Goal: Information Seeking & Learning: Learn about a topic

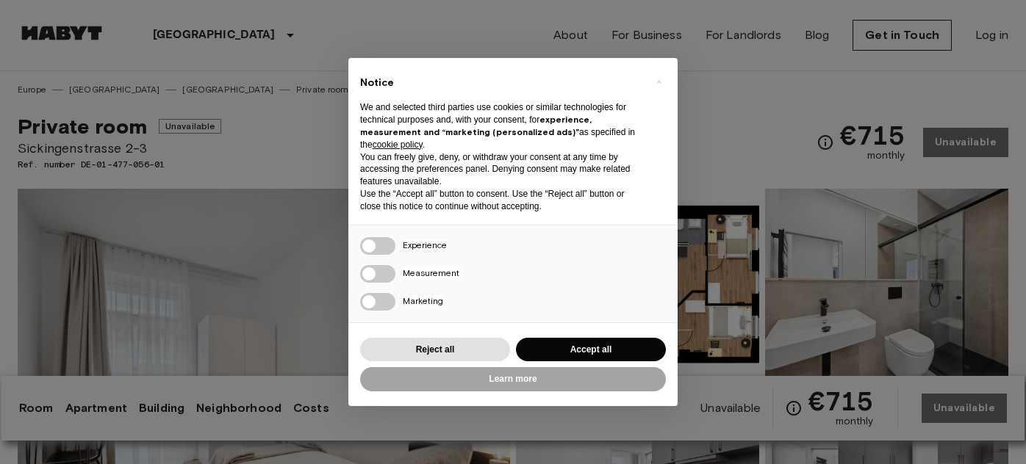
scroll to position [267, 0]
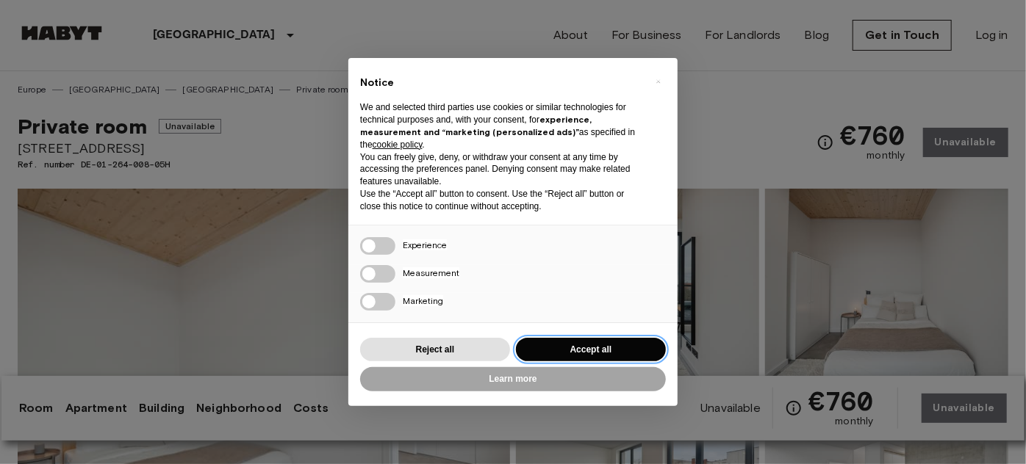
click at [554, 353] on button "Accept all" at bounding box center [591, 350] width 150 height 24
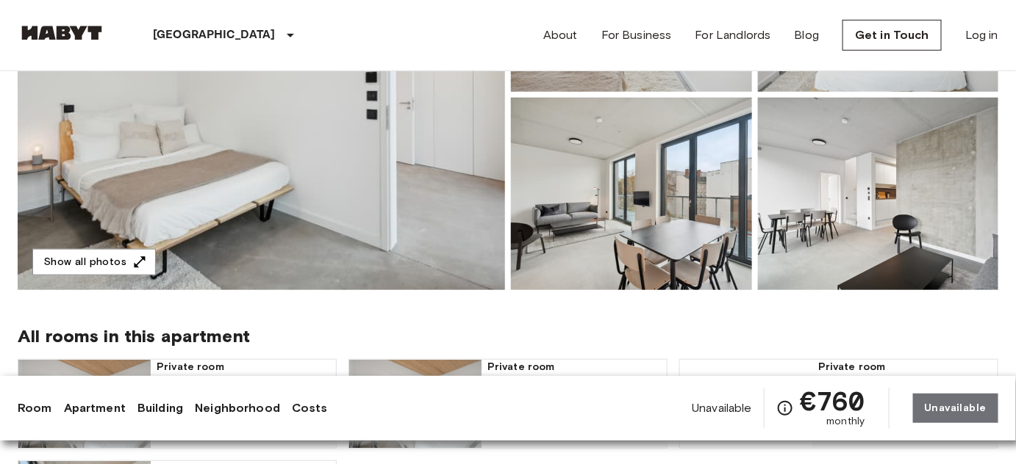
scroll to position [267, 0]
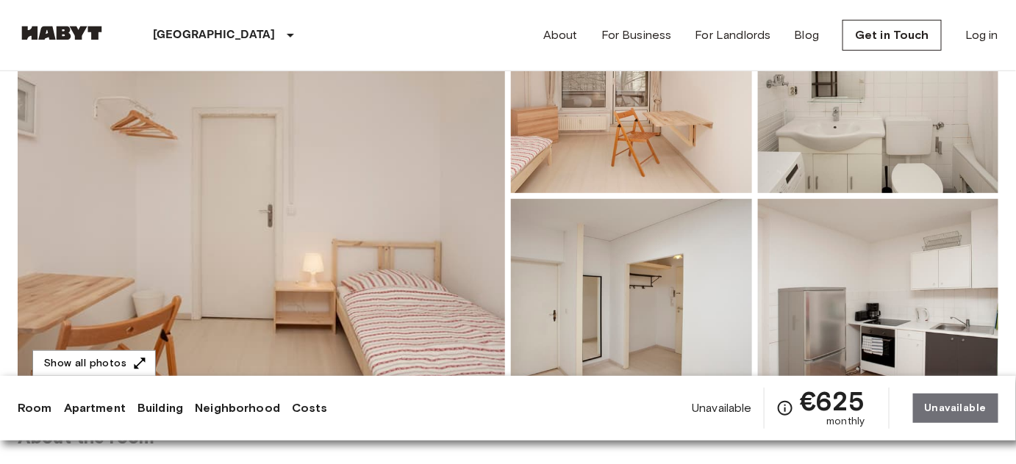
scroll to position [334, 0]
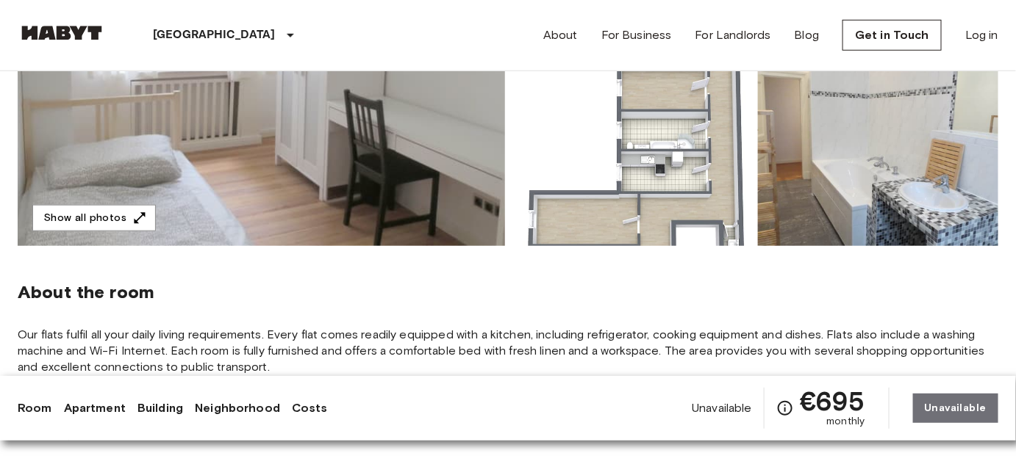
scroll to position [334, 0]
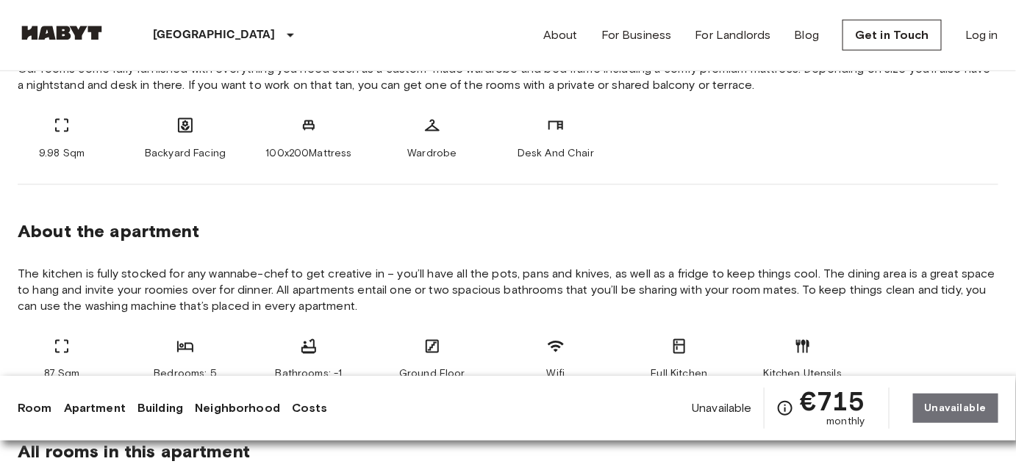
scroll to position [601, 0]
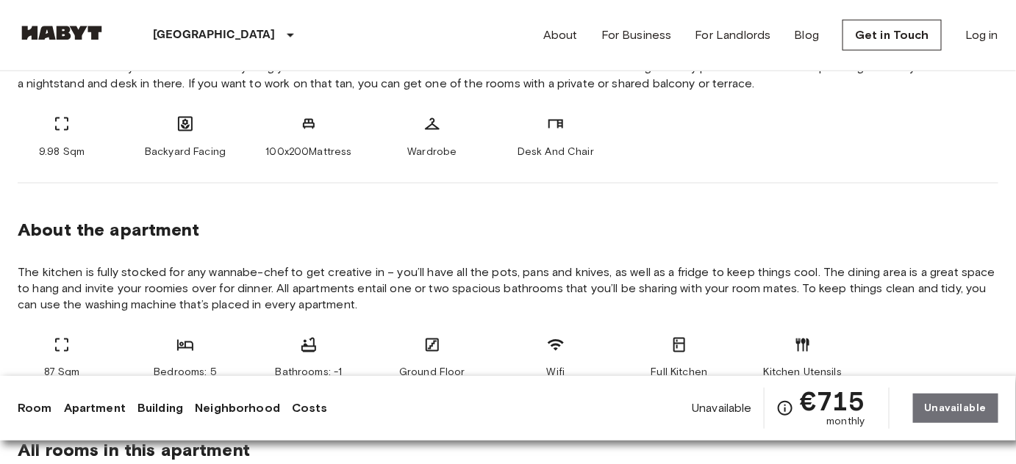
click at [94, 405] on link "Apartment" at bounding box center [95, 409] width 62 height 18
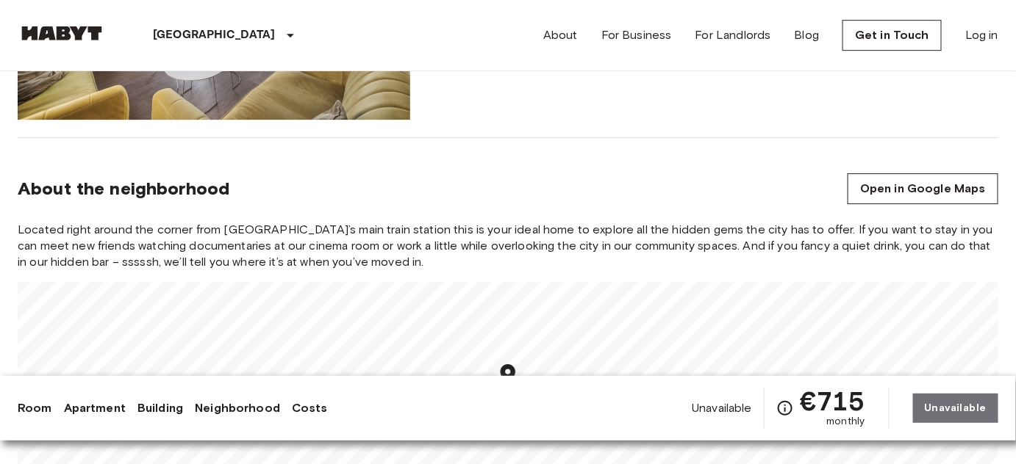
scroll to position [1649, 0]
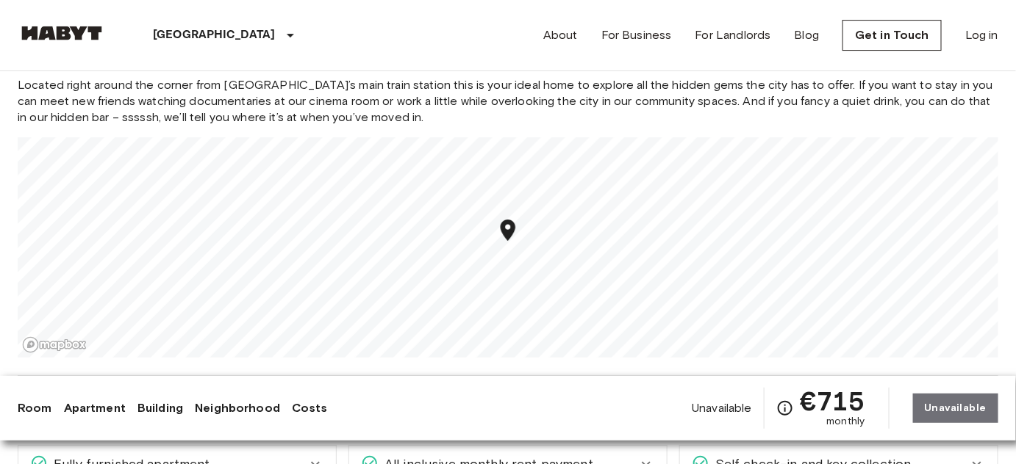
click at [162, 404] on link "Building" at bounding box center [160, 409] width 46 height 18
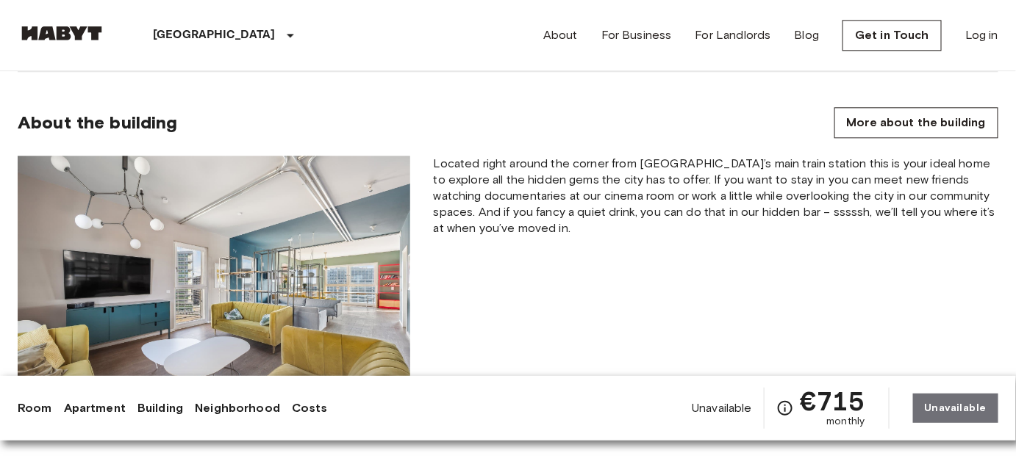
scroll to position [1273, 0]
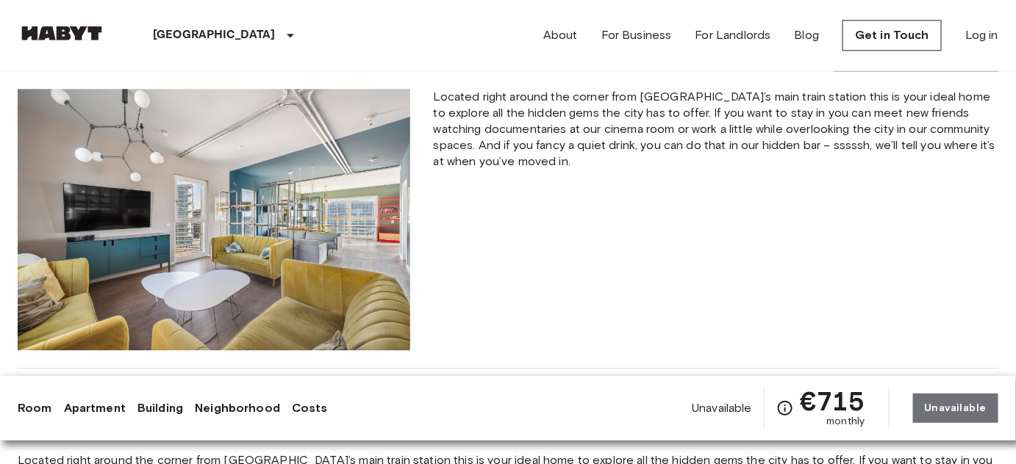
click at [245, 409] on link "Neighborhood" at bounding box center [237, 409] width 85 height 18
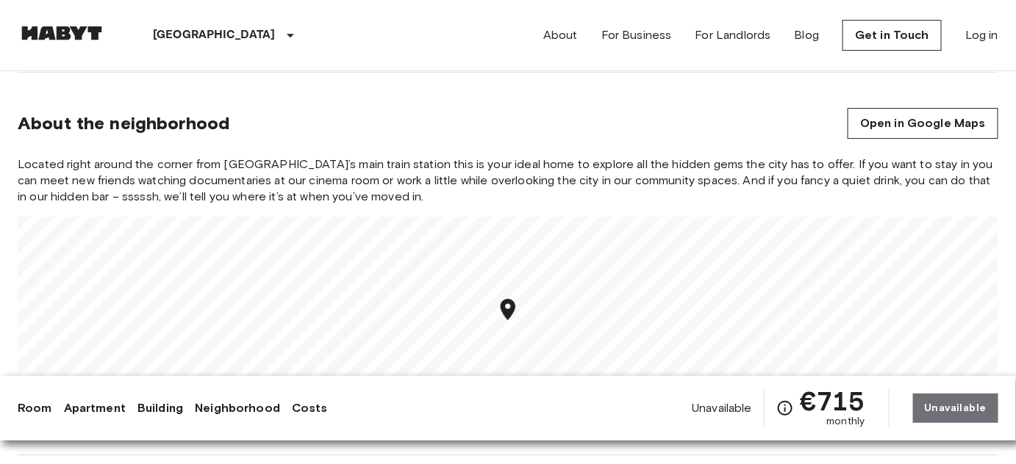
click at [293, 411] on link "Costs" at bounding box center [310, 409] width 36 height 18
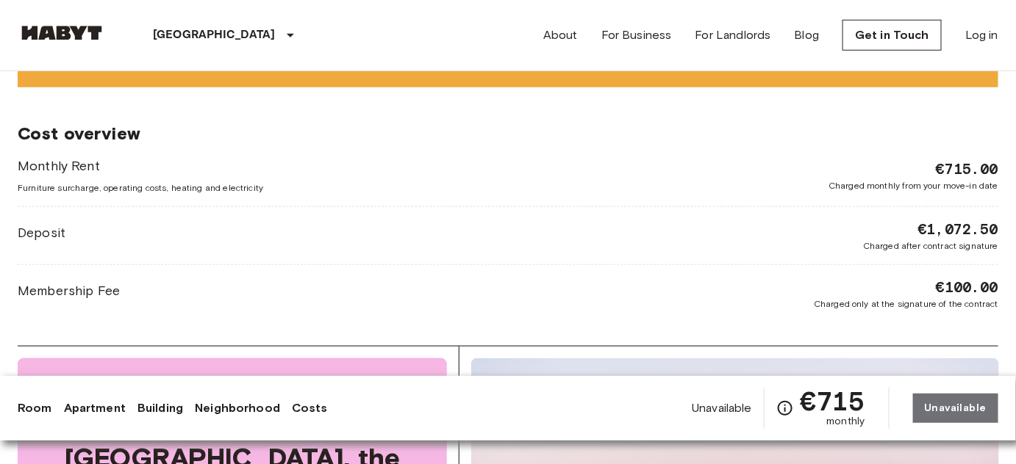
scroll to position [2255, 0]
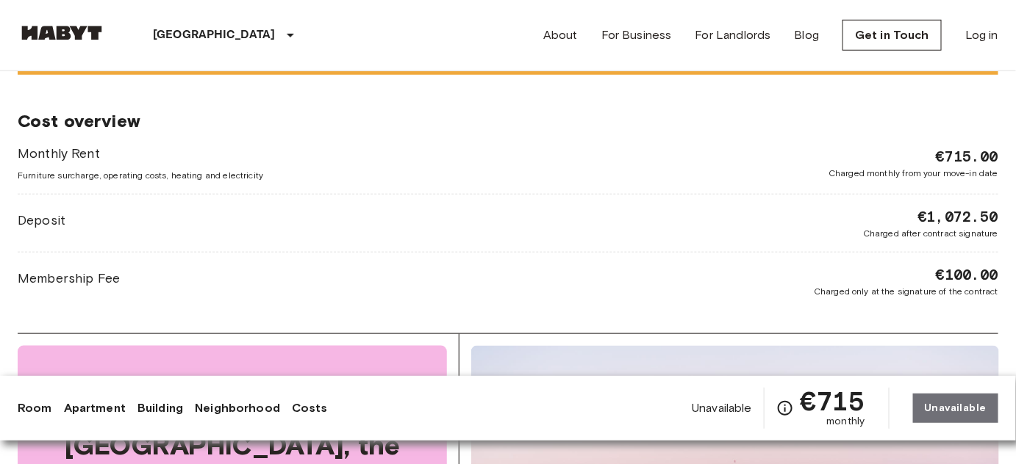
click at [73, 405] on link "Apartment" at bounding box center [95, 409] width 62 height 18
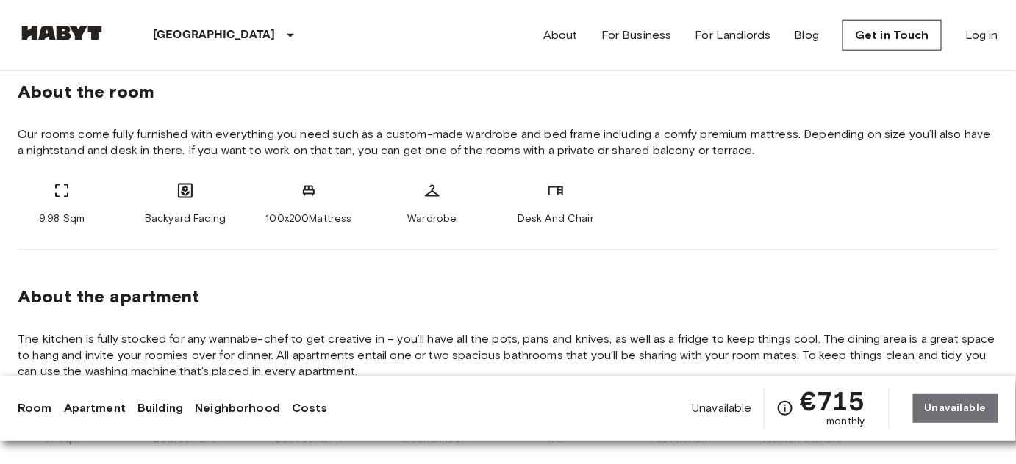
scroll to position [334, 0]
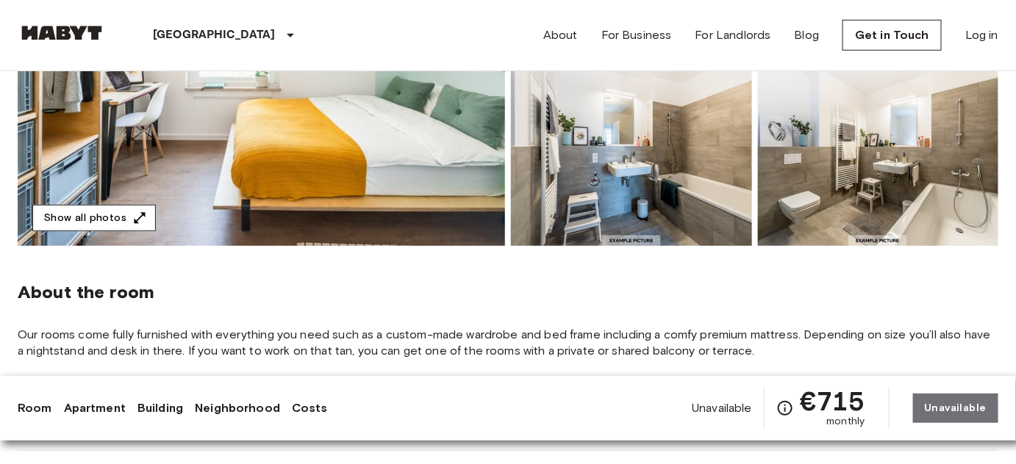
click at [137, 212] on icon "button" at bounding box center [139, 218] width 15 height 15
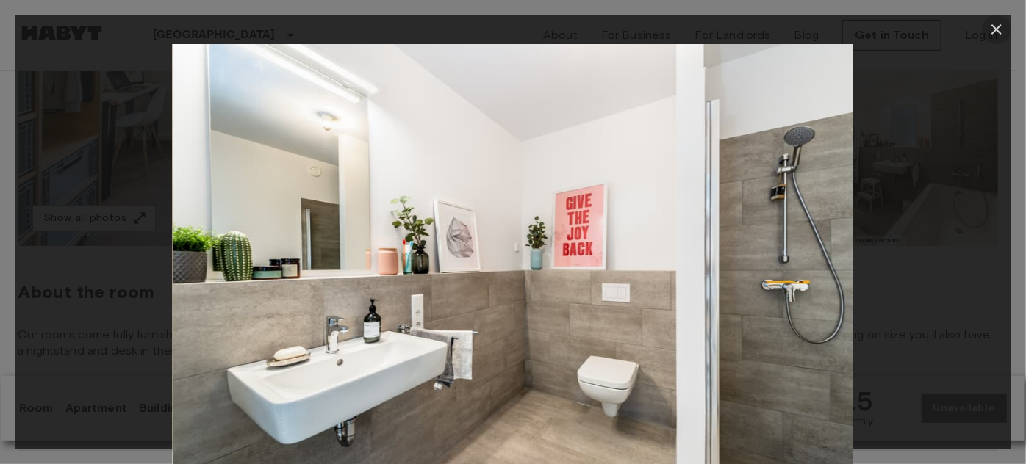
click at [994, 29] on icon "button" at bounding box center [997, 30] width 18 height 18
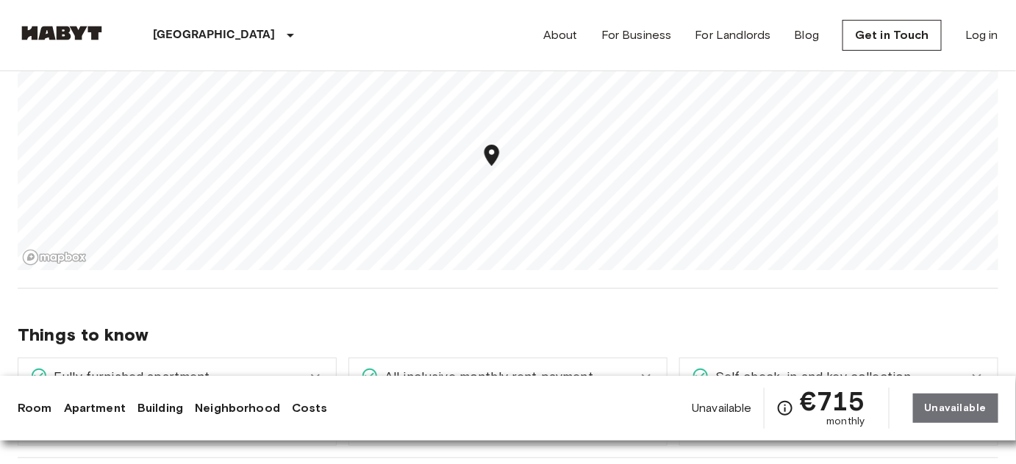
scroll to position [1937, 0]
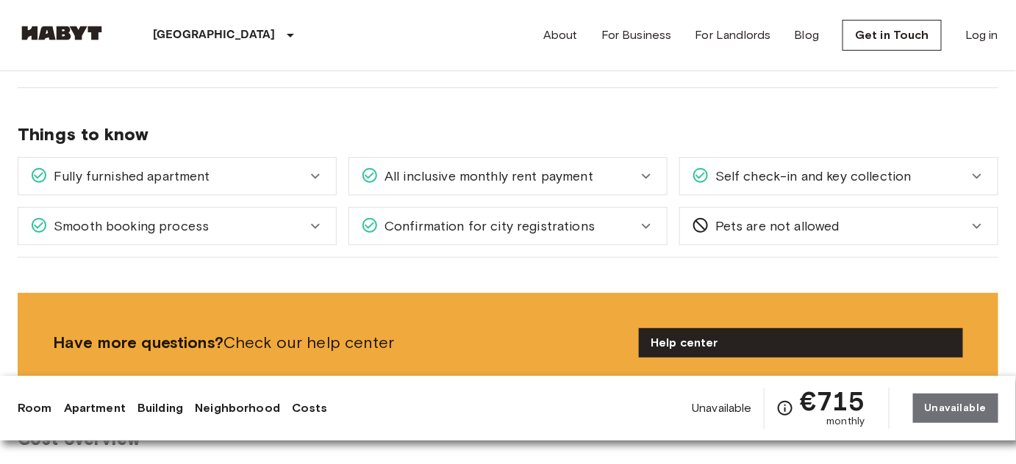
click at [651, 174] on icon at bounding box center [646, 177] width 18 height 18
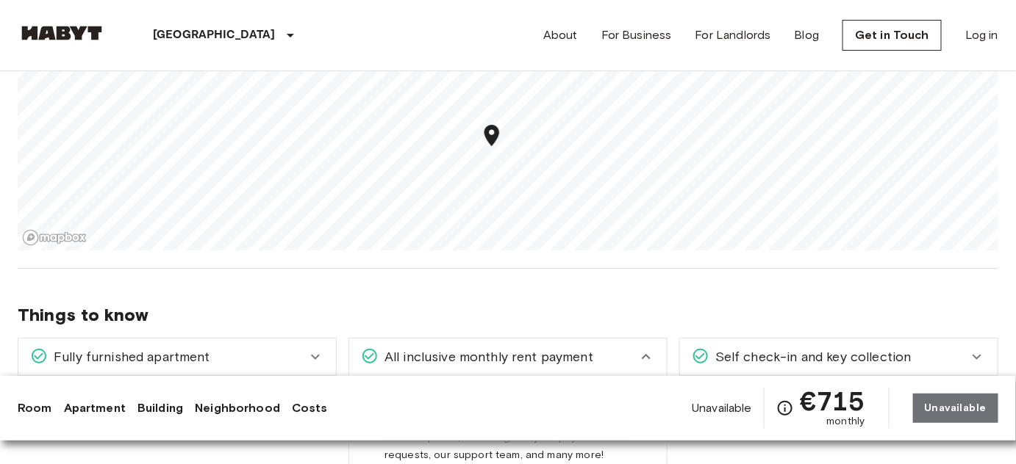
scroll to position [1670, 0]
